Goal: Find specific page/section: Find specific page/section

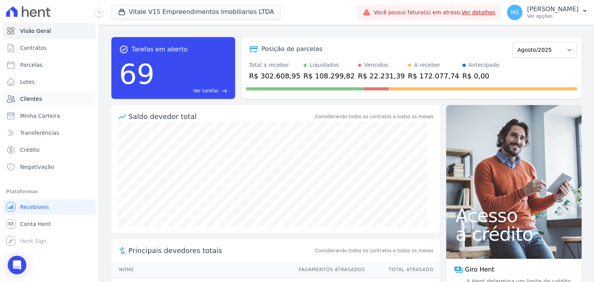
click at [36, 101] on span "Clientes" at bounding box center [31, 99] width 22 height 8
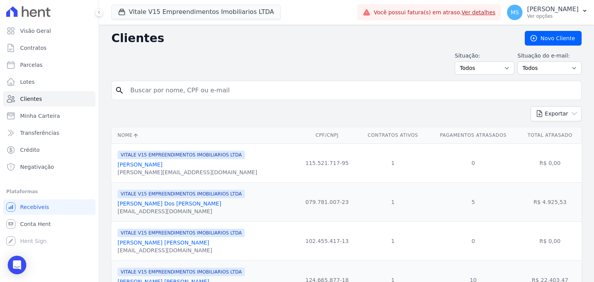
click at [145, 91] on input "search" at bounding box center [352, 90] width 452 height 15
type input "[PERSON_NAME]"
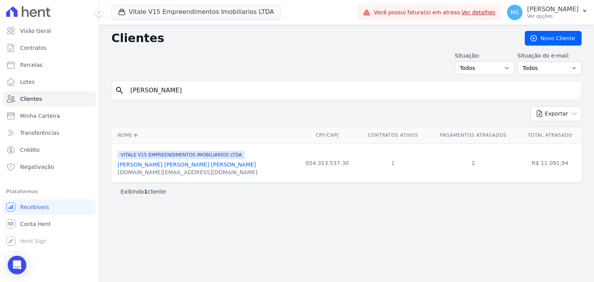
click at [175, 167] on link "[PERSON_NAME] [PERSON_NAME] [PERSON_NAME]" at bounding box center [186, 165] width 138 height 6
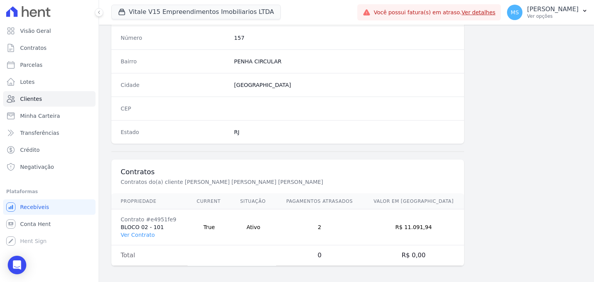
scroll to position [439, 0]
click at [143, 234] on link "Ver Contrato" at bounding box center [138, 234] width 34 height 6
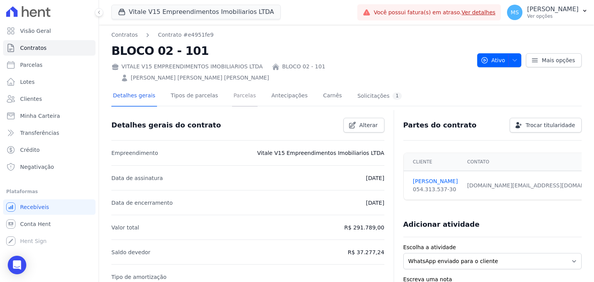
click at [241, 86] on link "Parcelas" at bounding box center [245, 96] width 26 height 20
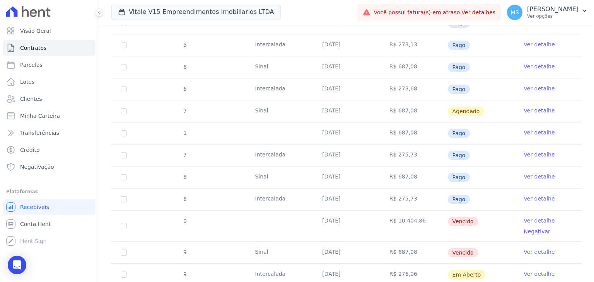
scroll to position [348, 0]
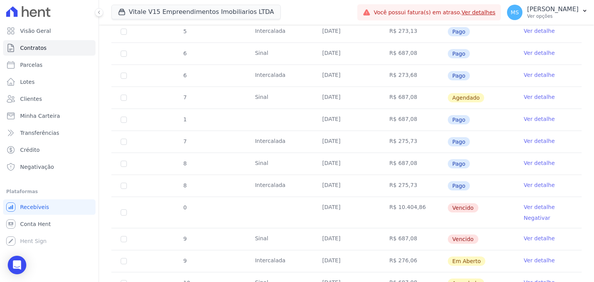
drag, startPoint x: 303, startPoint y: 149, endPoint x: 386, endPoint y: 146, distance: 83.1
click at [354, 153] on tr "8 [GEOGRAPHIC_DATA] [DATE] R$ 687,08 Pago Ver detalhe" at bounding box center [346, 164] width 470 height 22
click at [541, 155] on td "Ver detalhe" at bounding box center [547, 164] width 67 height 22
click at [542, 159] on link "Ver detalhe" at bounding box center [538, 163] width 31 height 8
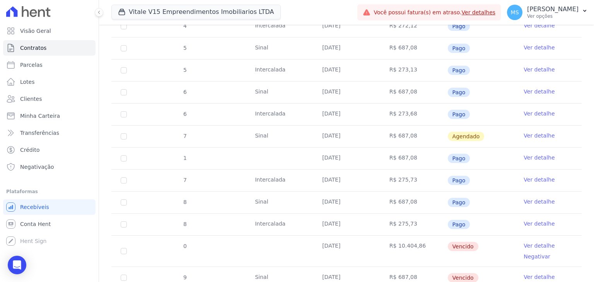
scroll to position [348, 0]
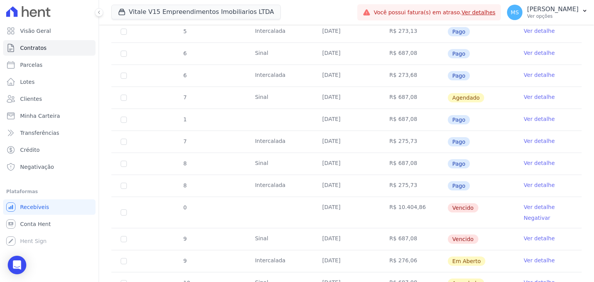
drag, startPoint x: 305, startPoint y: 226, endPoint x: 385, endPoint y: 223, distance: 80.0
click at [384, 228] on tr "9 [GEOGRAPHIC_DATA] [DATE] R$ 687,08 [GEOGRAPHIC_DATA] Ver detalhe" at bounding box center [346, 239] width 470 height 22
click at [44, 102] on link "Clientes" at bounding box center [49, 98] width 92 height 15
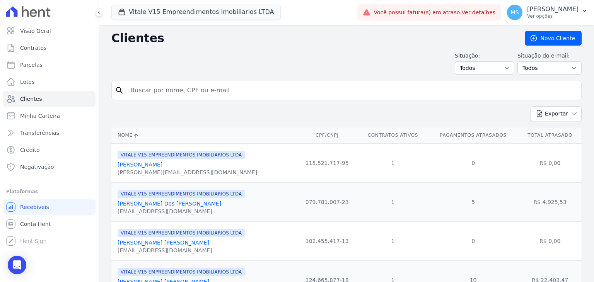
click at [175, 89] on input "search" at bounding box center [352, 90] width 452 height 15
type input "[PERSON_NAME]"
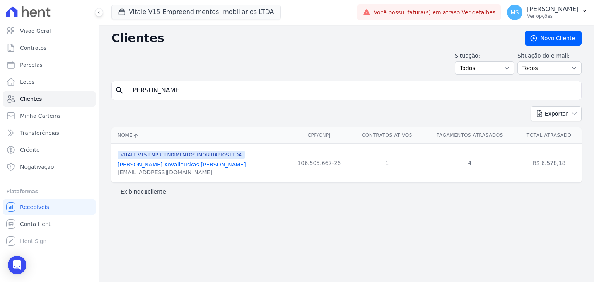
click at [175, 161] on div "[PERSON_NAME] Kovaliauskas [PERSON_NAME]" at bounding box center [181, 165] width 128 height 8
click at [174, 165] on link "[PERSON_NAME] Kovaliauskas [PERSON_NAME]" at bounding box center [181, 165] width 128 height 6
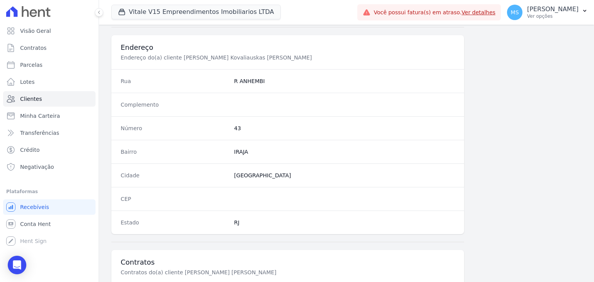
scroll to position [439, 0]
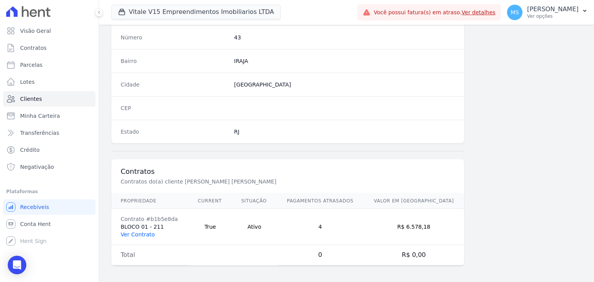
click at [146, 232] on link "Ver Contrato" at bounding box center [138, 234] width 34 height 6
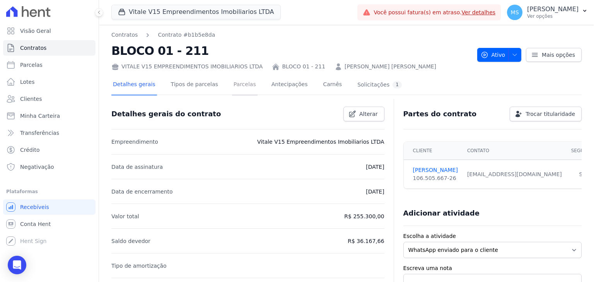
click at [242, 83] on link "Parcelas" at bounding box center [245, 85] width 26 height 20
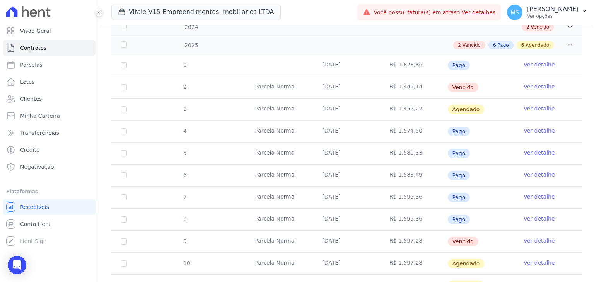
scroll to position [232, 0]
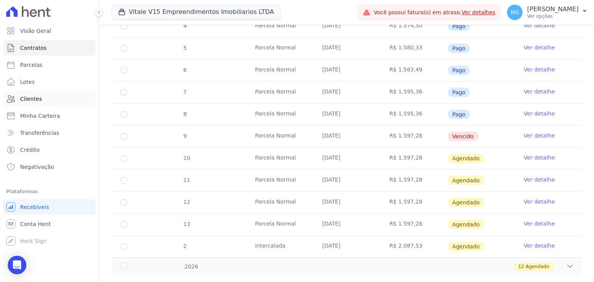
click at [44, 97] on link "Clientes" at bounding box center [49, 98] width 92 height 15
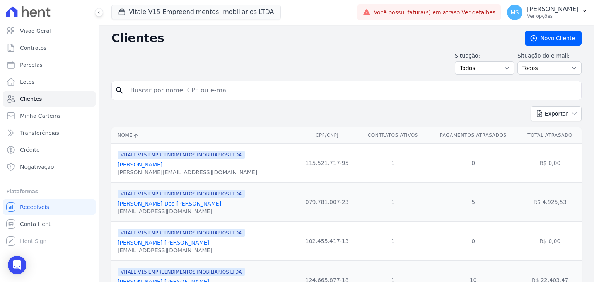
click at [180, 88] on input "search" at bounding box center [352, 90] width 452 height 15
type input "[PERSON_NAME]"
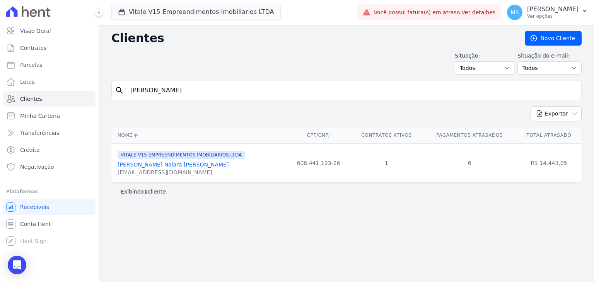
click at [182, 162] on link "[PERSON_NAME] Naiara [PERSON_NAME]" at bounding box center [172, 165] width 111 height 6
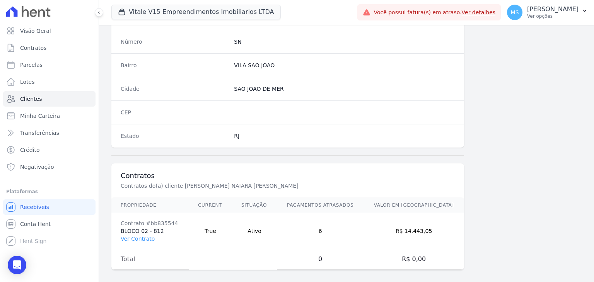
scroll to position [439, 0]
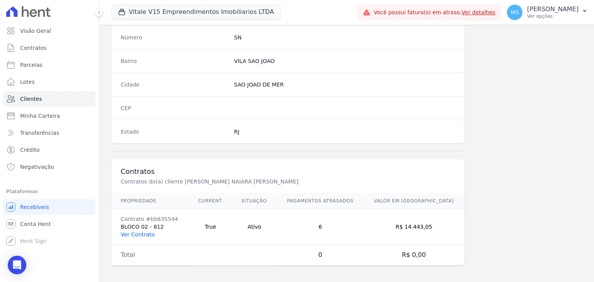
click at [143, 235] on link "Ver Contrato" at bounding box center [138, 234] width 34 height 6
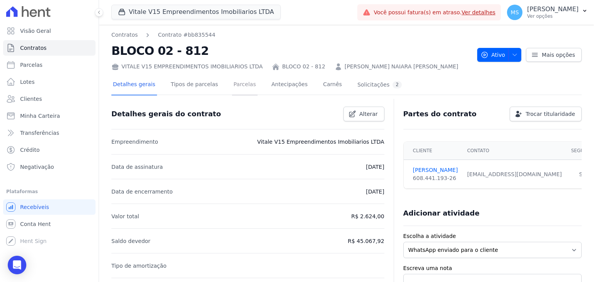
click at [236, 83] on link "Parcelas" at bounding box center [245, 85] width 26 height 20
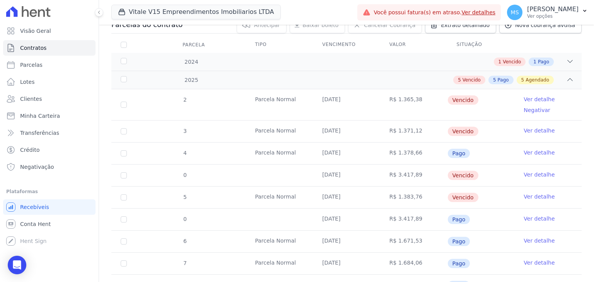
scroll to position [193, 0]
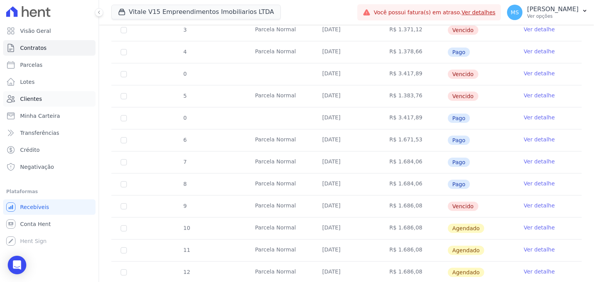
click at [24, 96] on span "Clientes" at bounding box center [31, 99] width 22 height 8
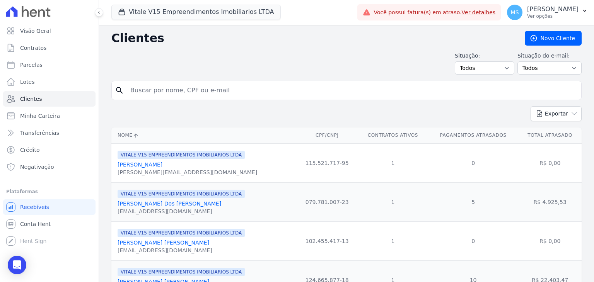
click at [217, 92] on input "search" at bounding box center [352, 90] width 452 height 15
type input "[PERSON_NAME]"
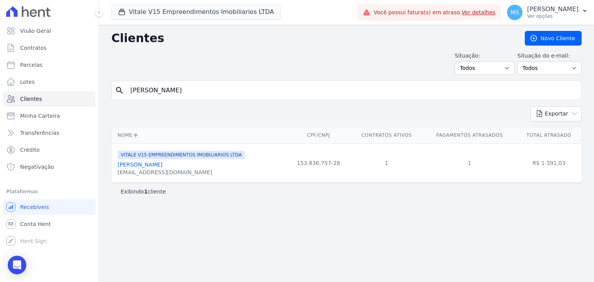
click at [160, 166] on link "[PERSON_NAME]" at bounding box center [139, 165] width 45 height 6
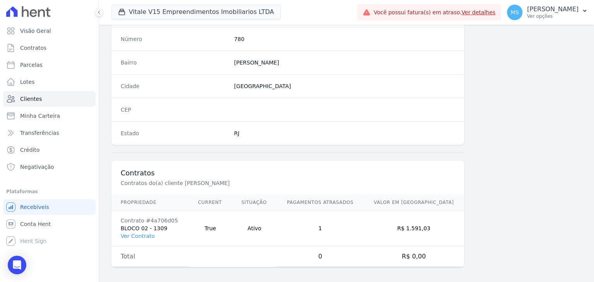
scroll to position [439, 0]
click at [139, 232] on link "Ver Contrato" at bounding box center [138, 234] width 34 height 6
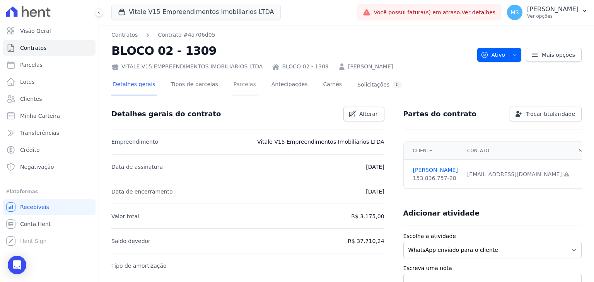
click at [236, 82] on link "Parcelas" at bounding box center [245, 85] width 26 height 20
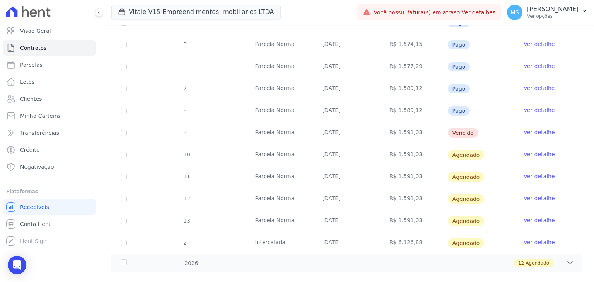
scroll to position [225, 0]
